Goal: Information Seeking & Learning: Learn about a topic

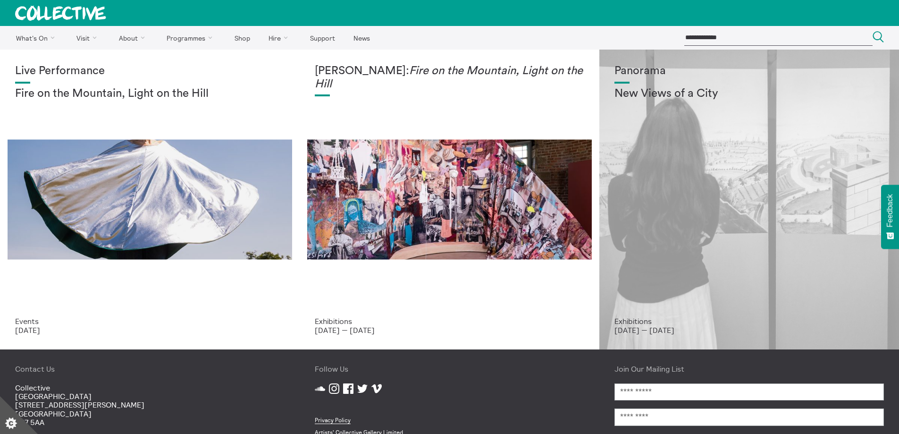
click at [803, 242] on div "Panorama New Views of a City" at bounding box center [748, 191] width 269 height 252
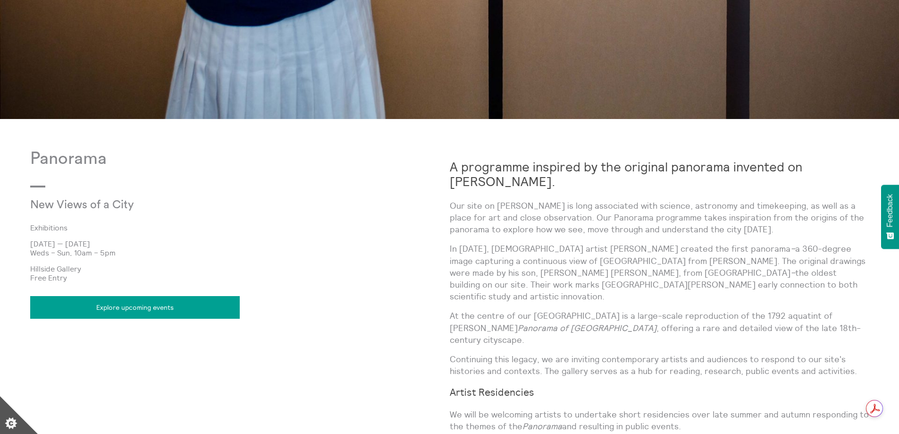
scroll to position [613, 0]
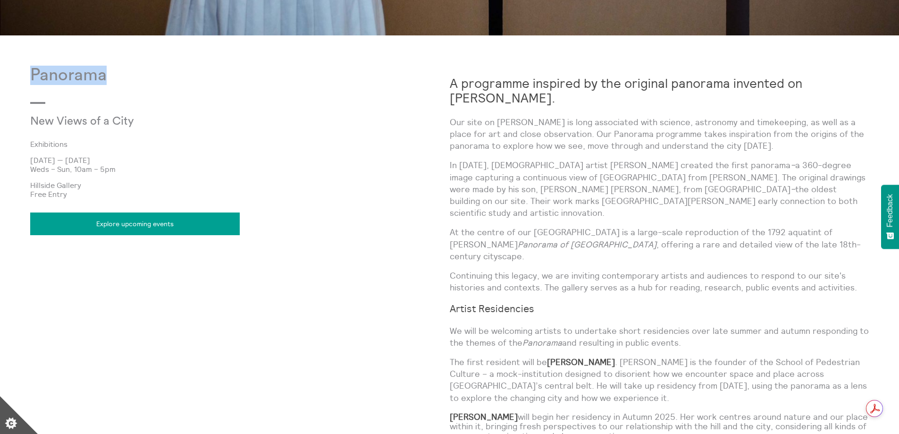
drag, startPoint x: 30, startPoint y: 71, endPoint x: 103, endPoint y: 70, distance: 73.1
click at [103, 70] on p "Panorama" at bounding box center [239, 75] width 419 height 19
copy p "Panorama"
drag, startPoint x: 77, startPoint y: 158, endPoint x: 120, endPoint y: 155, distance: 42.5
click at [120, 156] on p "9 Jul 2025 — 21 Dec 2025" at bounding box center [239, 160] width 419 height 8
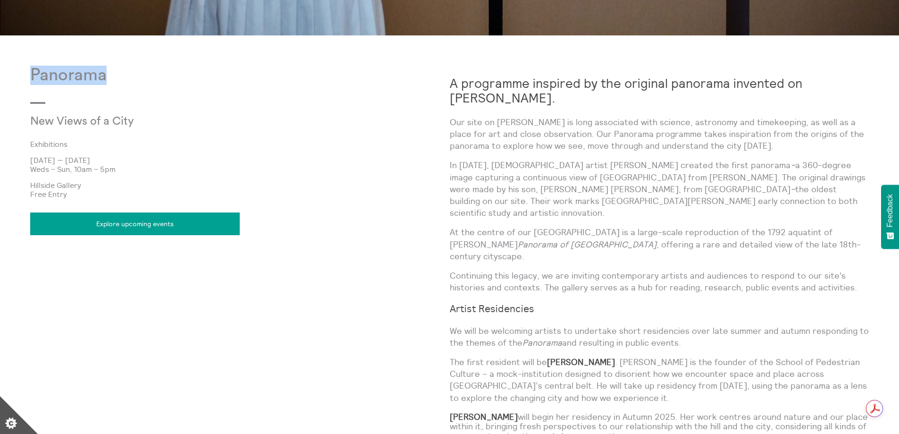
copy p "21 Dec 2025"
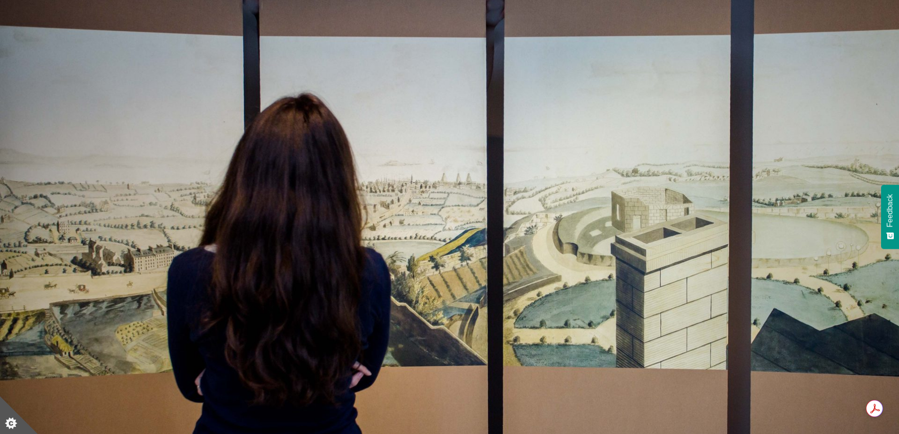
scroll to position [0, 0]
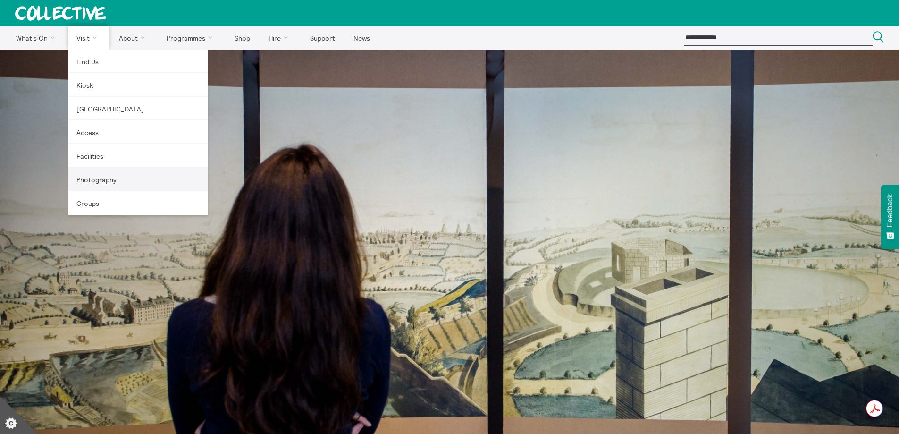
click at [91, 177] on link "Photography" at bounding box center [137, 179] width 139 height 24
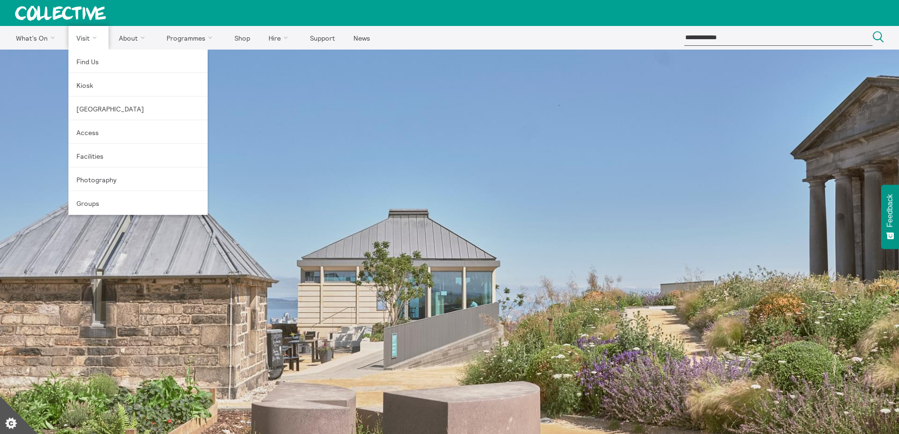
click at [83, 39] on link "Visit" at bounding box center [88, 38] width 41 height 24
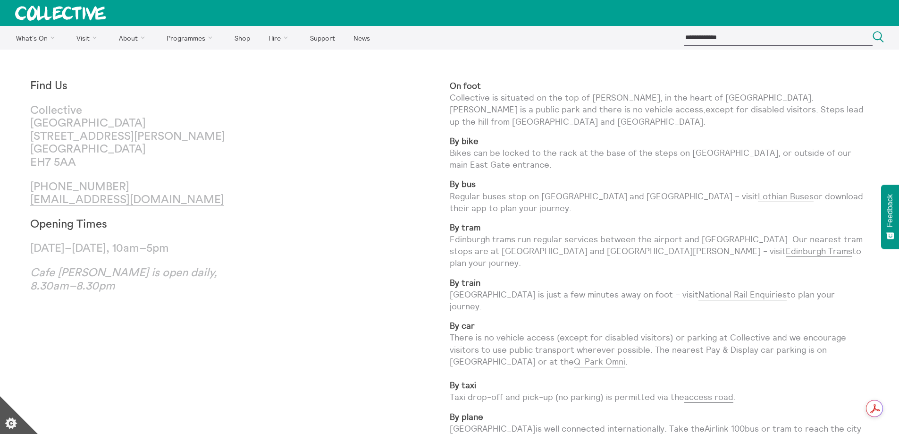
drag, startPoint x: 26, startPoint y: 245, endPoint x: 195, endPoint y: 249, distance: 168.5
copy p "[DATE]–[DATE], 10am–5pm"
